Goal: Information Seeking & Learning: Compare options

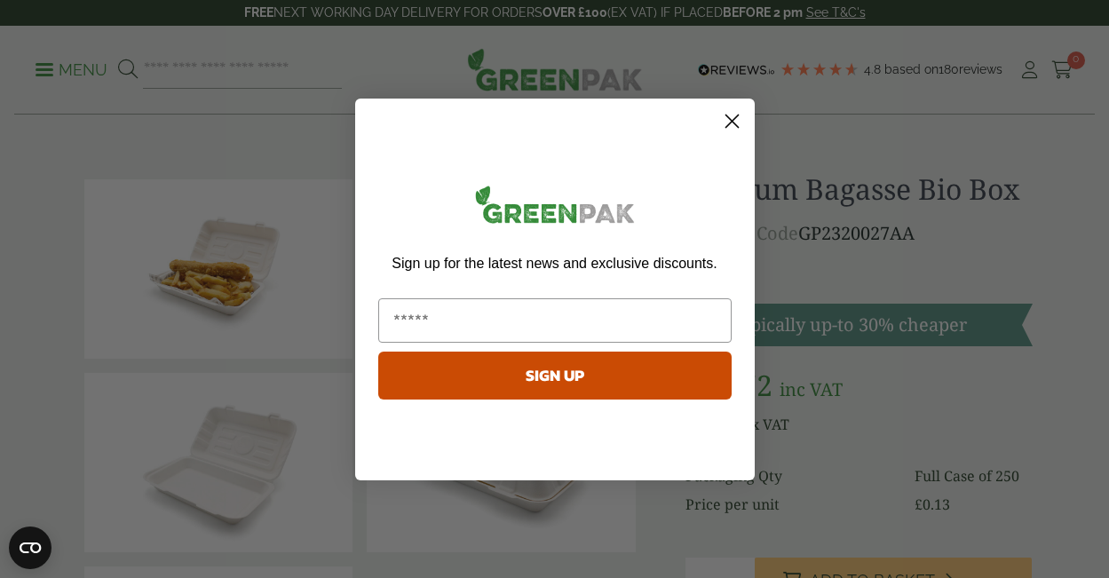
click at [717, 110] on icon "Close dialog" at bounding box center [732, 121] width 31 height 31
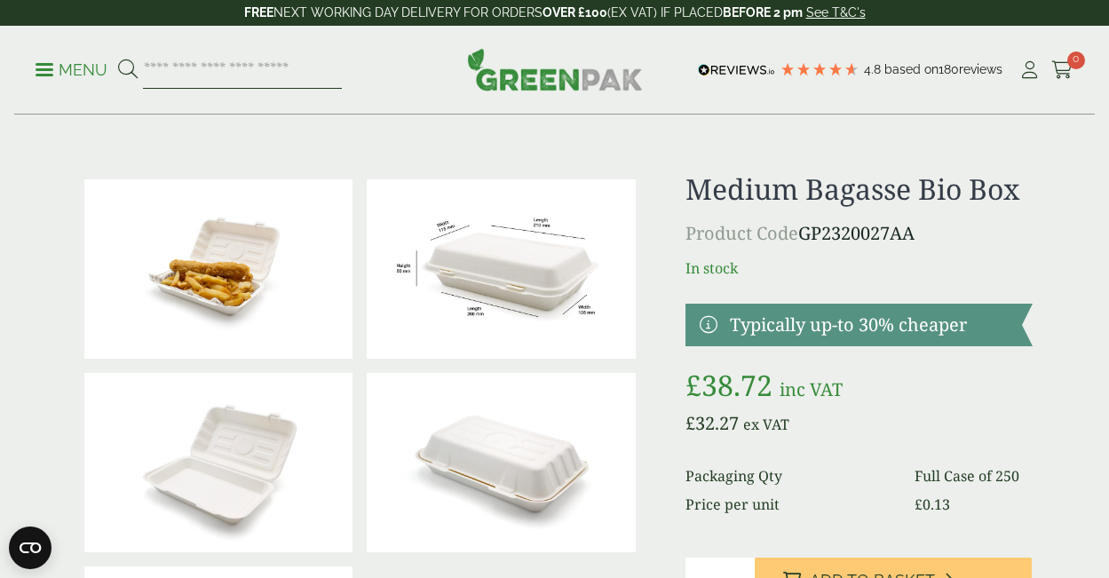
click at [222, 83] on input "search" at bounding box center [242, 70] width 199 height 37
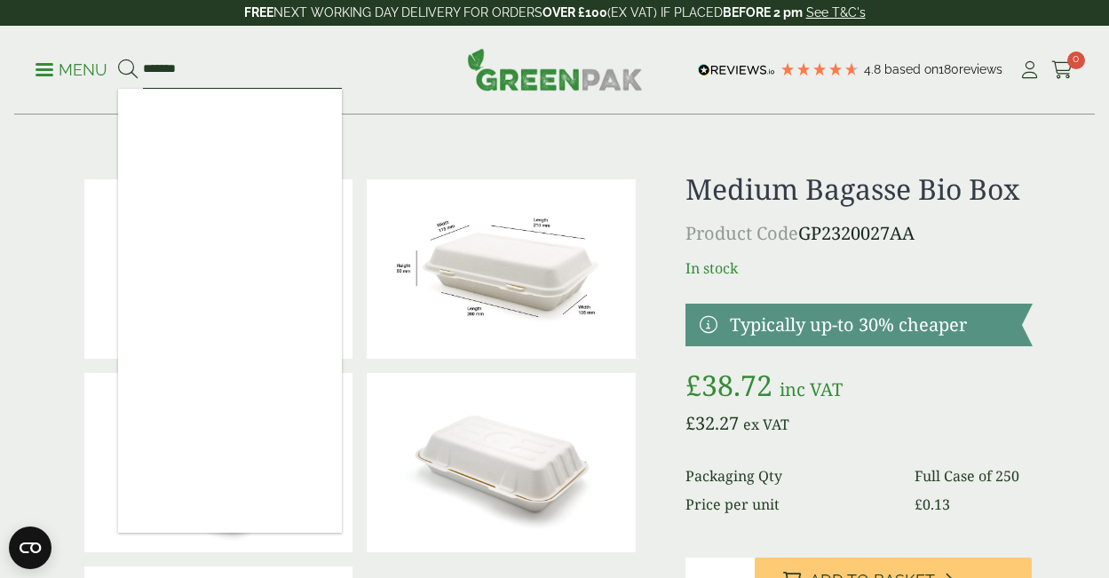
type input "*******"
click at [118, 59] on button at bounding box center [128, 70] width 20 height 23
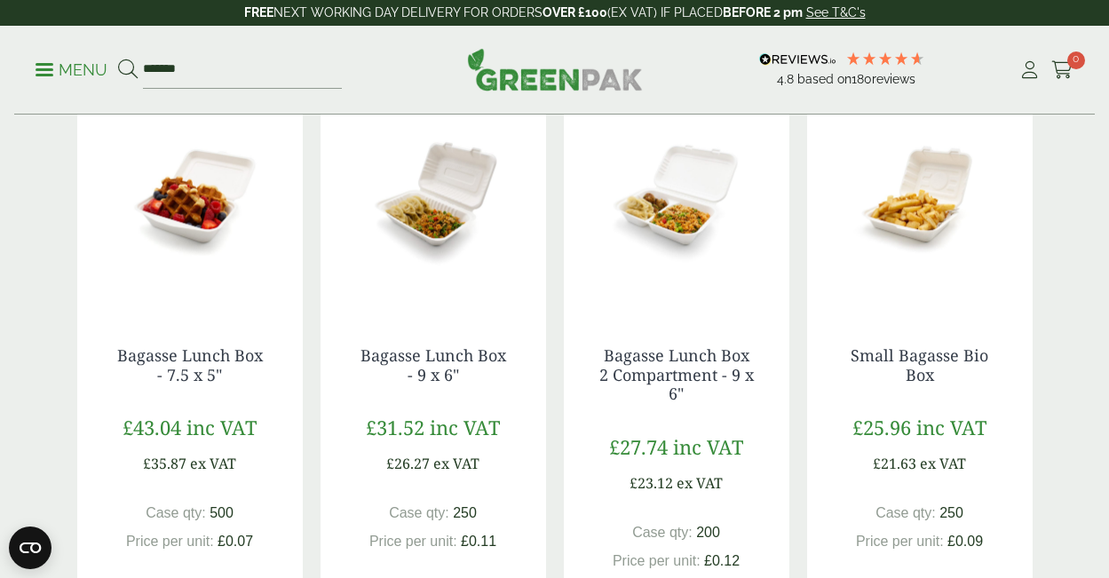
scroll to position [1474, 0]
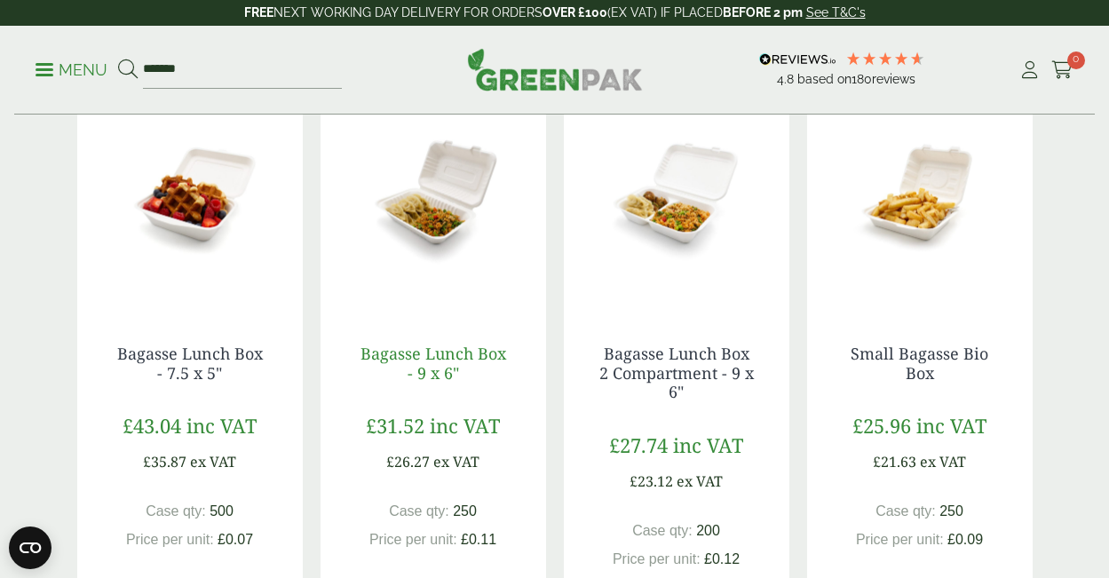
click at [466, 351] on link "Bagasse Lunch Box - 9 x 6"" at bounding box center [434, 363] width 146 height 41
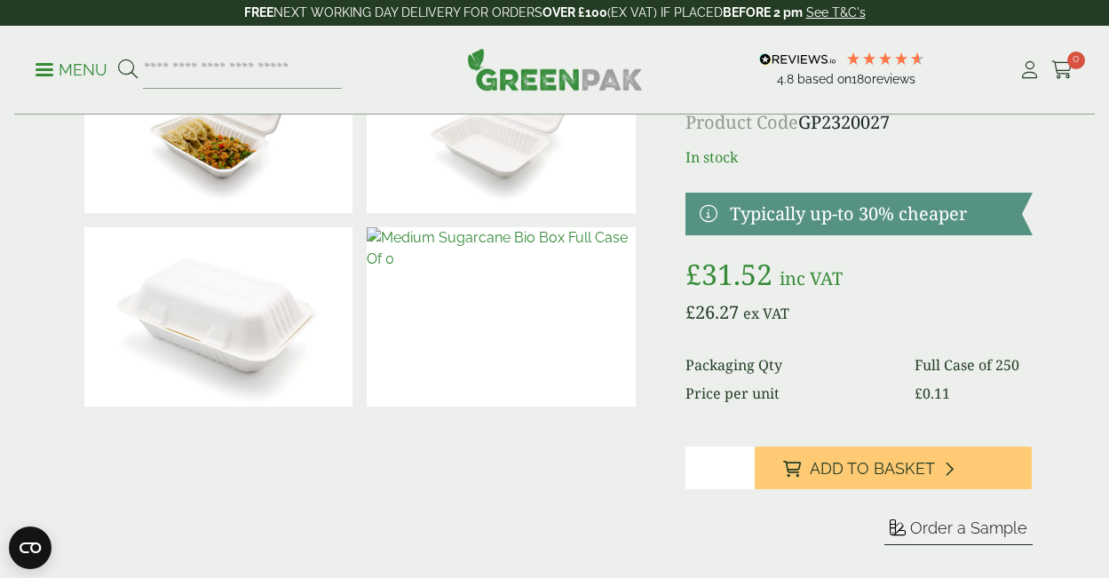
scroll to position [145, 0]
click at [530, 307] on img at bounding box center [501, 317] width 269 height 179
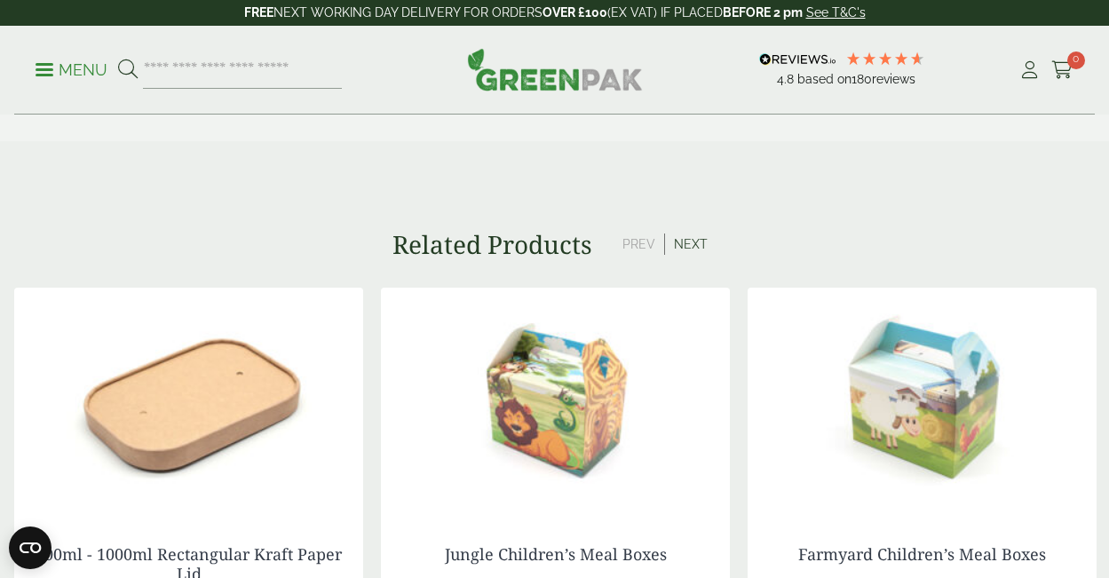
scroll to position [1298, 0]
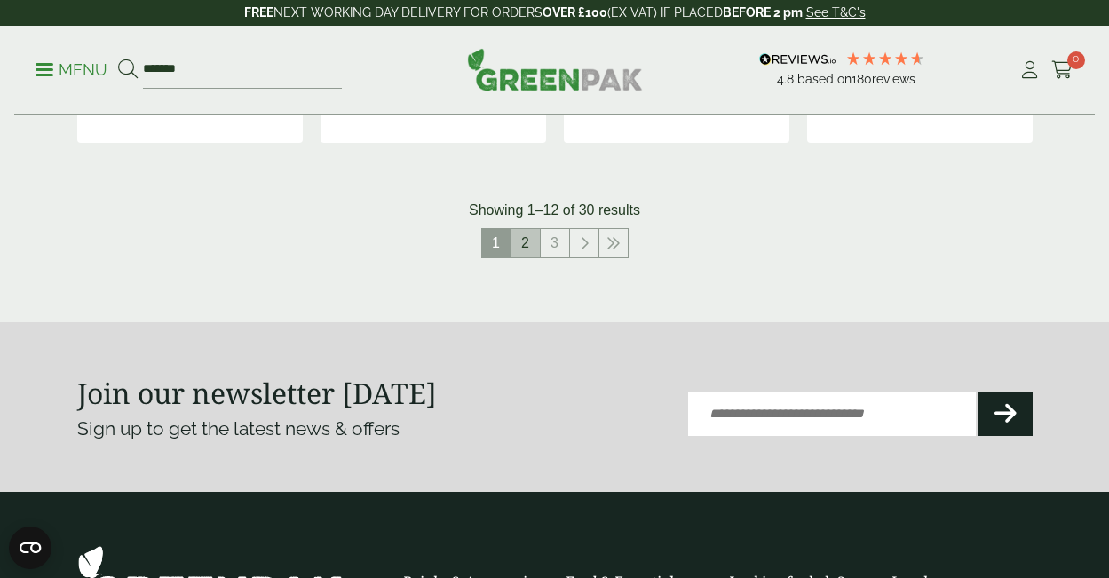
scroll to position [2020, 0]
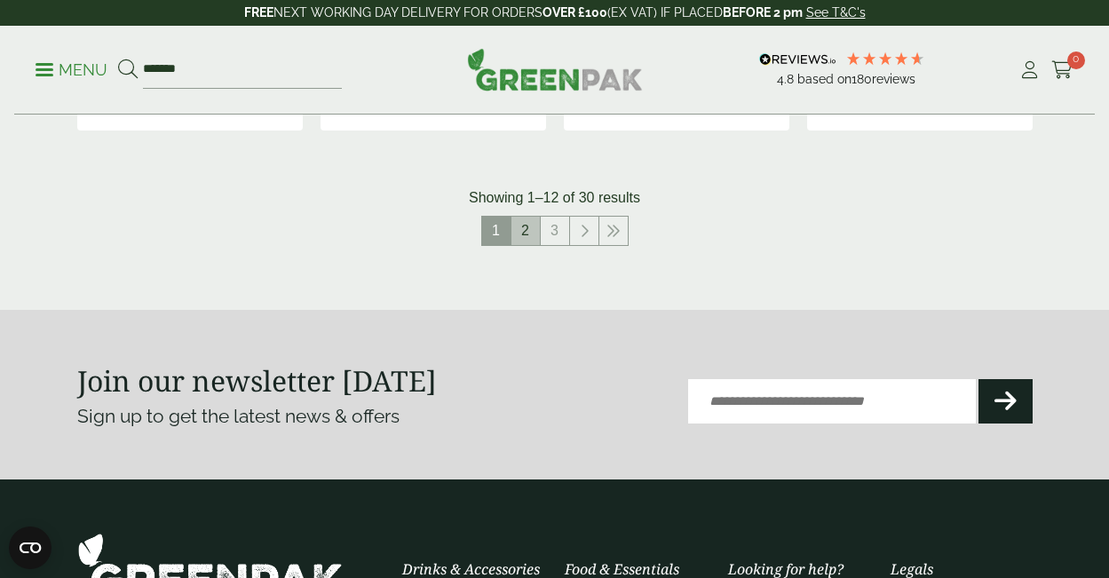
click at [522, 226] on link "2" at bounding box center [526, 231] width 28 height 28
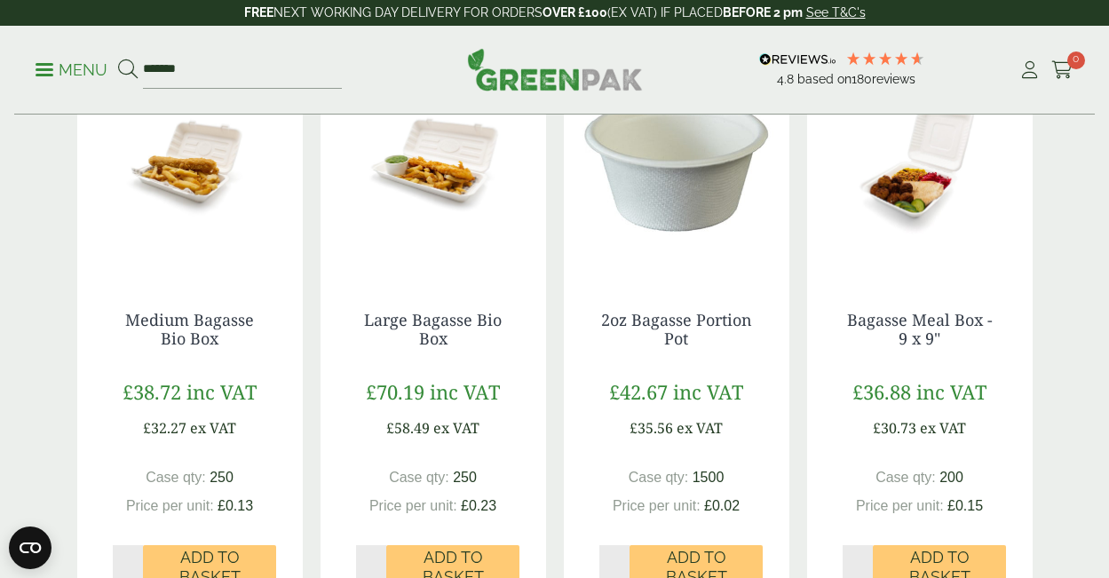
scroll to position [329, 0]
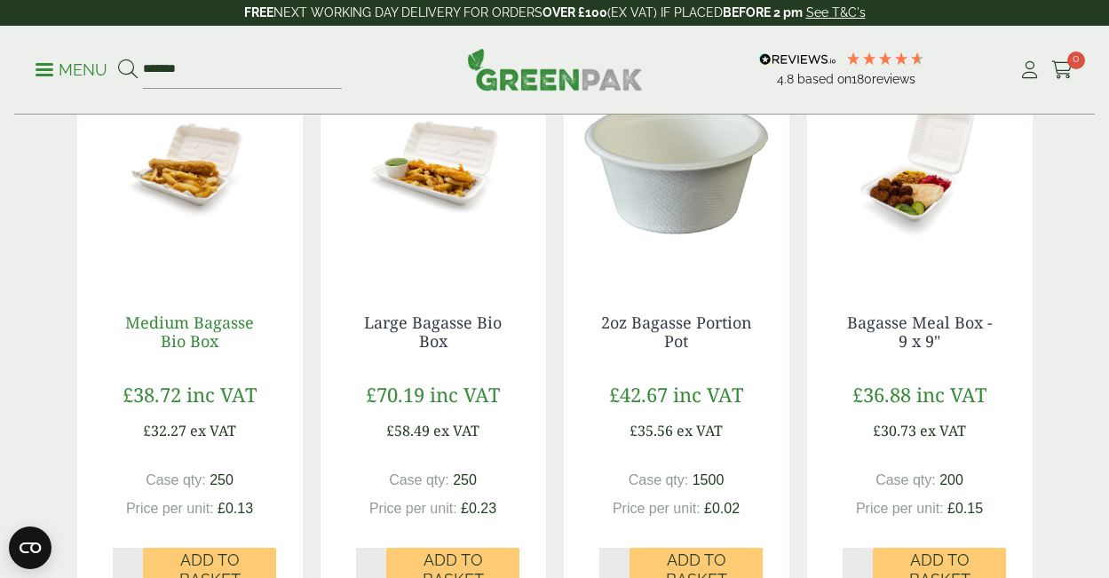
click at [187, 337] on link "Medium Bagasse Bio Box" at bounding box center [189, 332] width 129 height 41
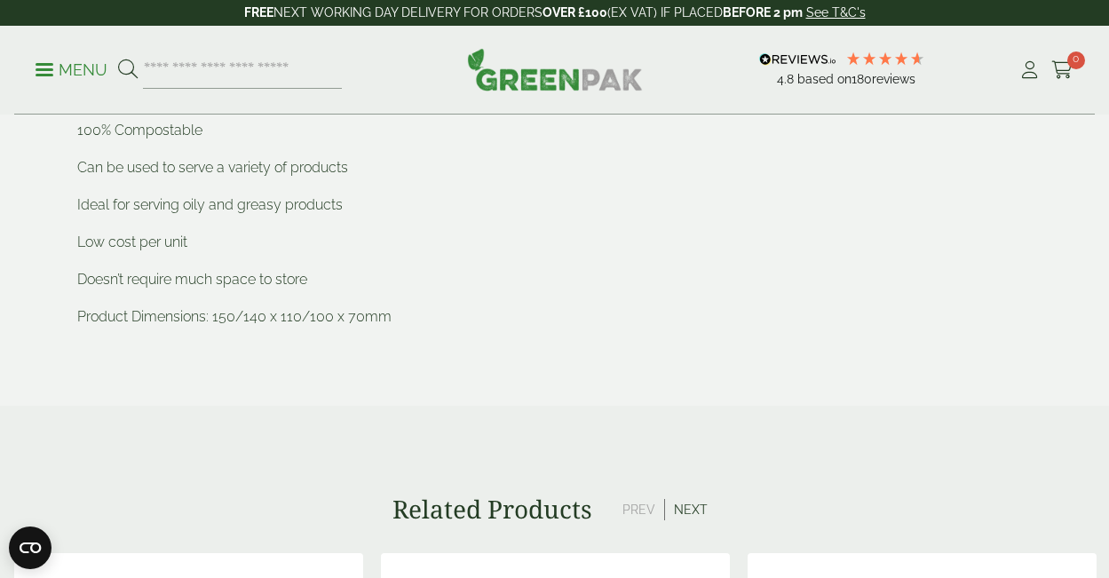
scroll to position [959, 0]
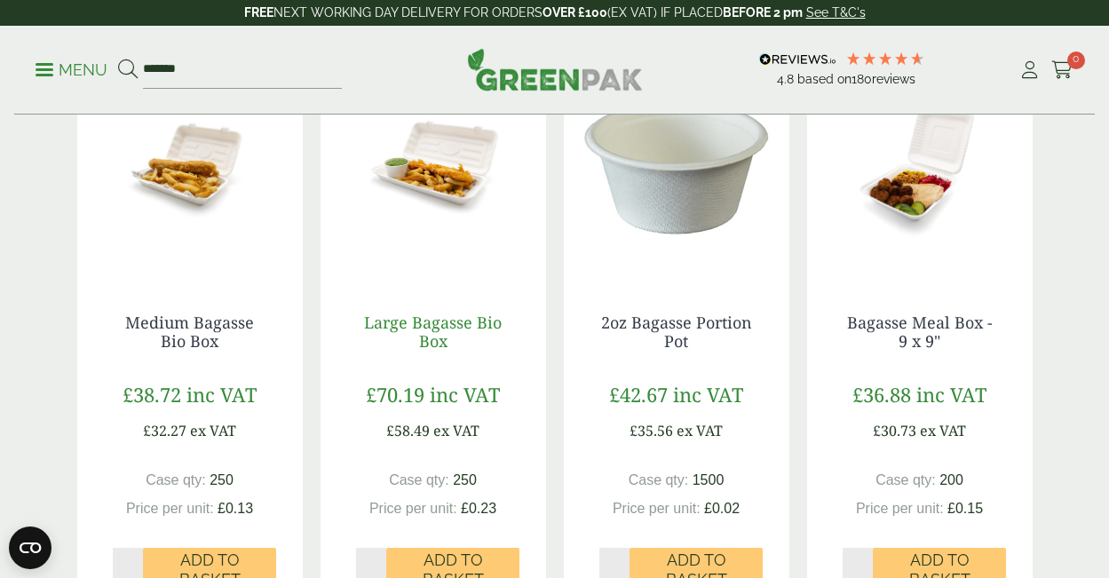
click at [421, 329] on link "Large Bagasse Bio Box" at bounding box center [433, 332] width 138 height 41
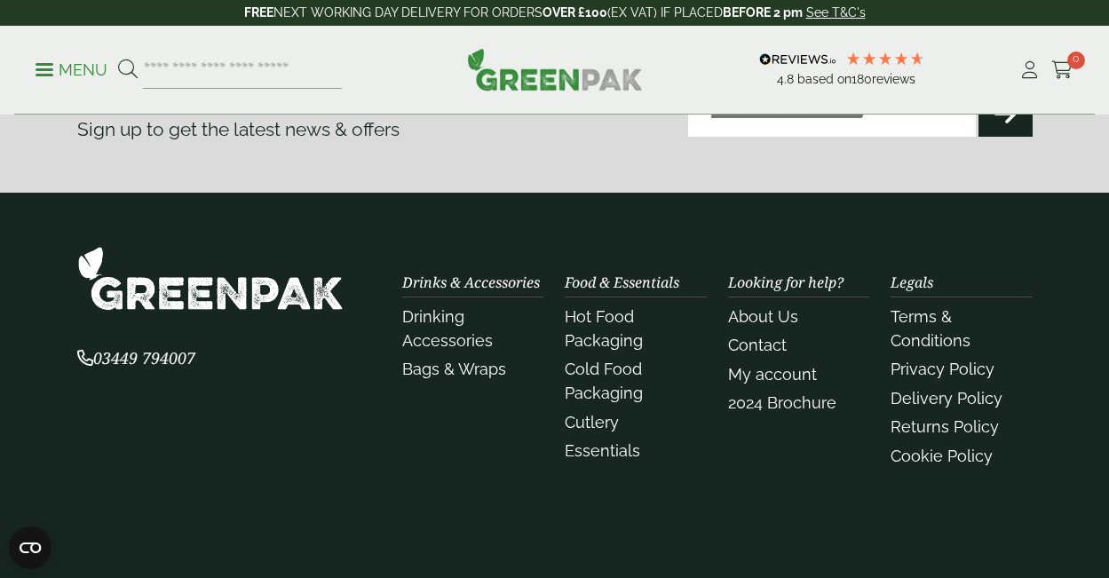
scroll to position [2367, 0]
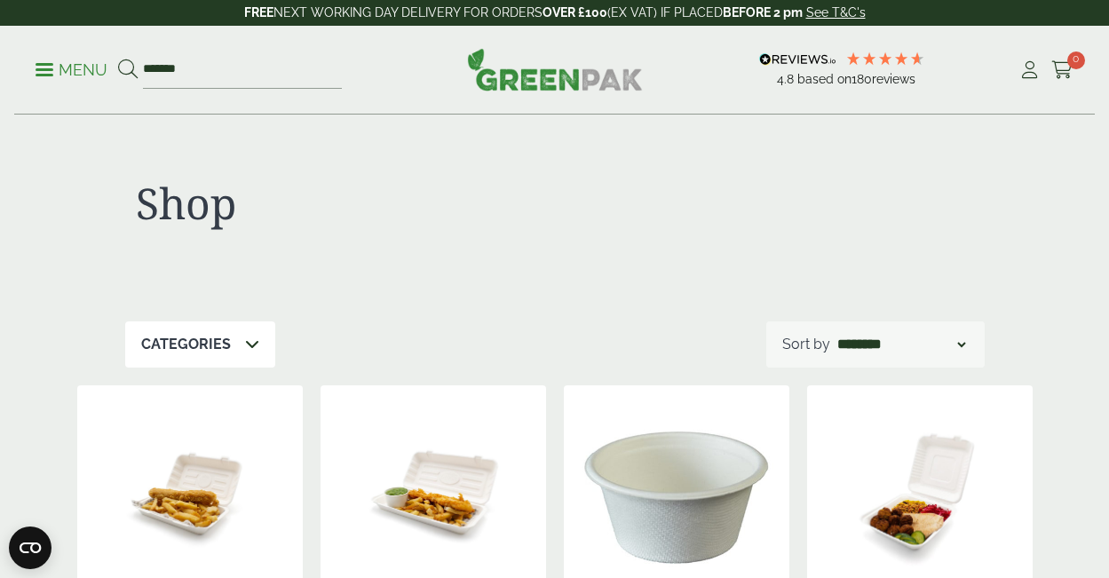
scroll to position [2020, 0]
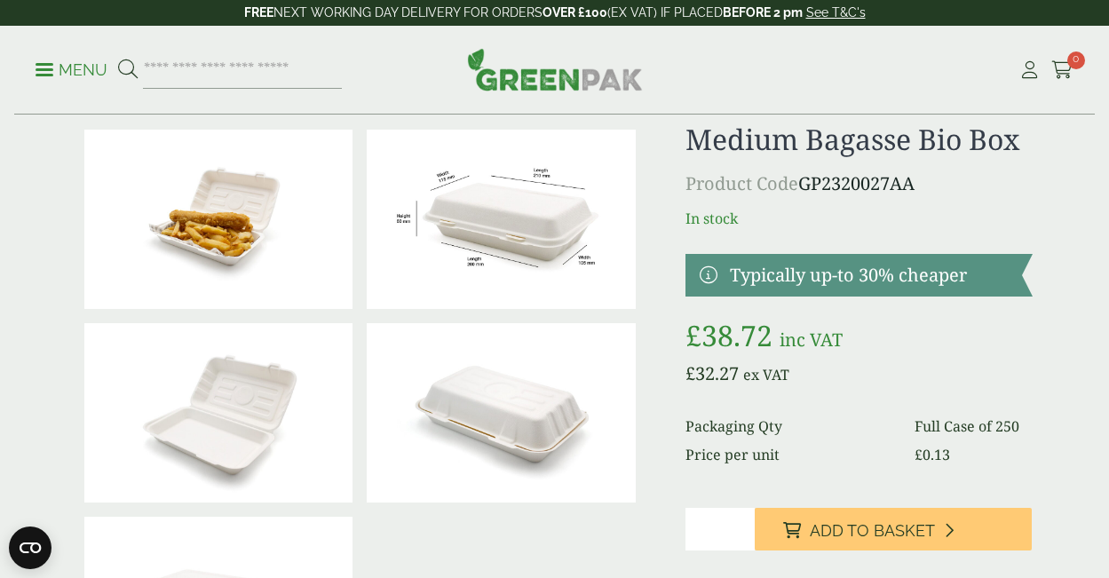
scroll to position [49, 0]
